Goal: Transaction & Acquisition: Download file/media

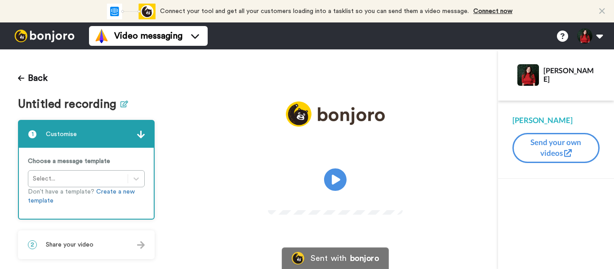
click at [124, 107] on button at bounding box center [124, 104] width 8 height 13
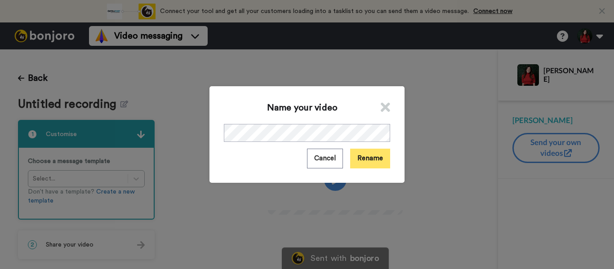
click at [359, 156] on button "Rename" at bounding box center [370, 158] width 40 height 19
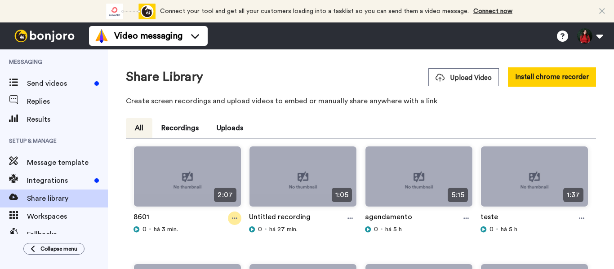
click at [233, 218] on icon at bounding box center [234, 218] width 5 height 1
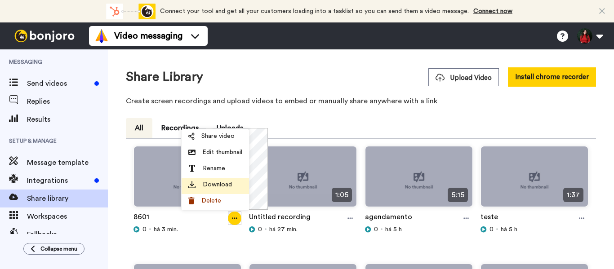
click at [218, 179] on li "Download" at bounding box center [215, 186] width 67 height 16
